Goal: Find specific page/section: Find specific page/section

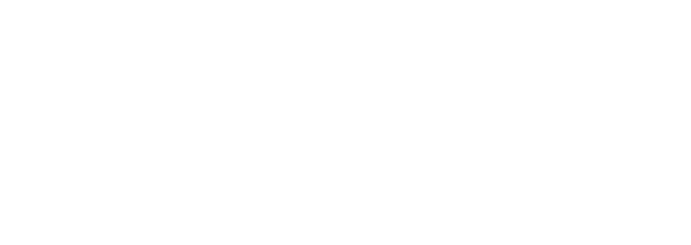
click at [682, 3] on html at bounding box center [345, 1] width 691 height 3
